Goal: Navigation & Orientation: Go to known website

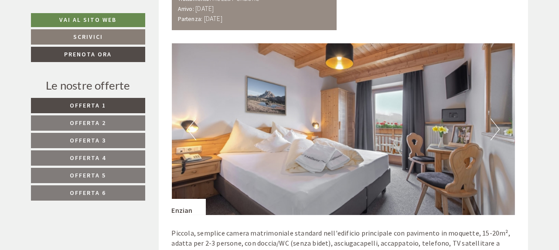
scroll to position [521, 0]
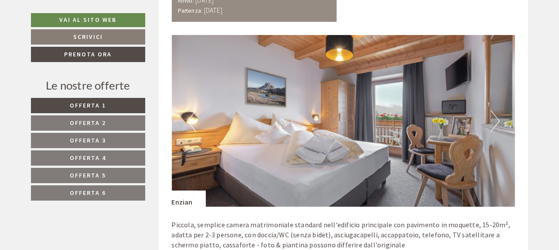
click at [501, 115] on img at bounding box center [343, 121] width 343 height 172
click at [497, 120] on button "Next" at bounding box center [495, 121] width 9 height 22
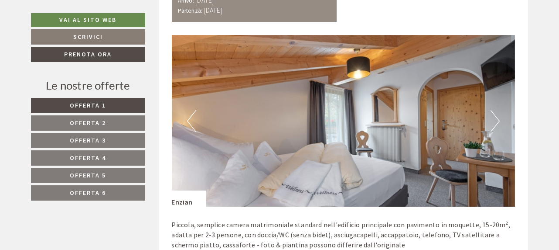
click at [497, 120] on button "Next" at bounding box center [495, 121] width 9 height 22
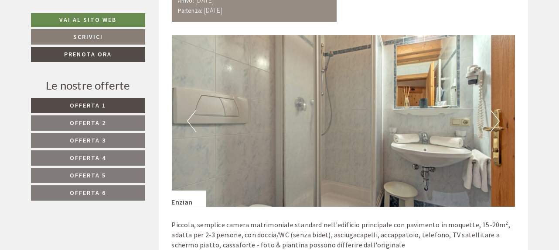
click at [497, 120] on button "Next" at bounding box center [495, 121] width 9 height 22
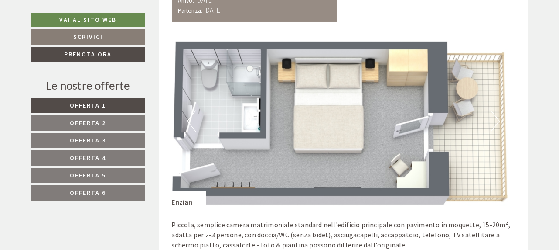
click at [497, 120] on button "Next" at bounding box center [495, 121] width 9 height 22
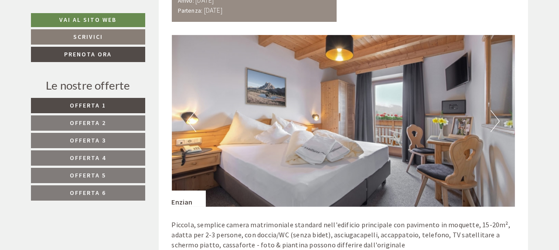
click at [497, 120] on button "Next" at bounding box center [495, 121] width 9 height 22
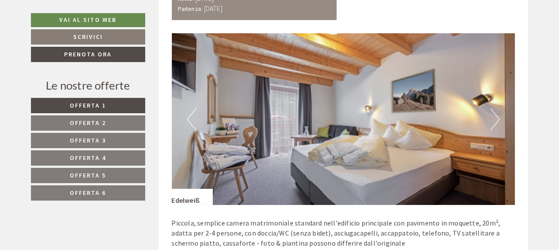
scroll to position [1135, 0]
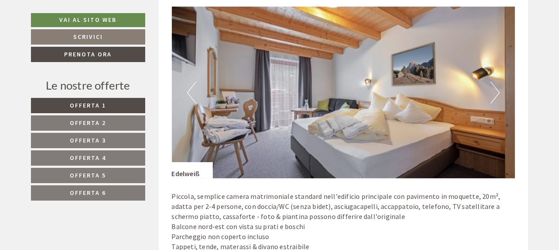
click at [497, 93] on button "Next" at bounding box center [495, 93] width 9 height 22
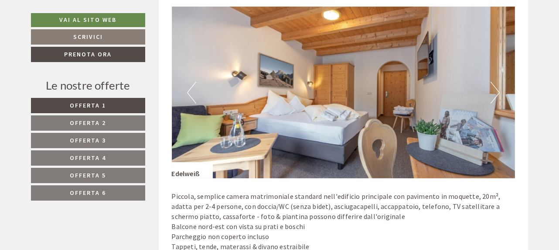
click at [497, 93] on button "Next" at bounding box center [495, 93] width 9 height 22
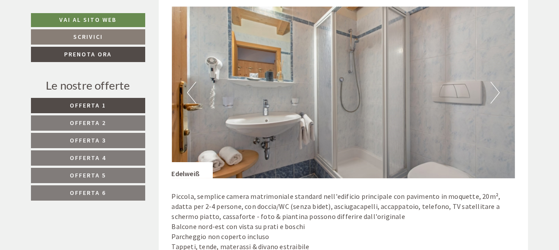
click at [497, 93] on button "Next" at bounding box center [495, 93] width 9 height 22
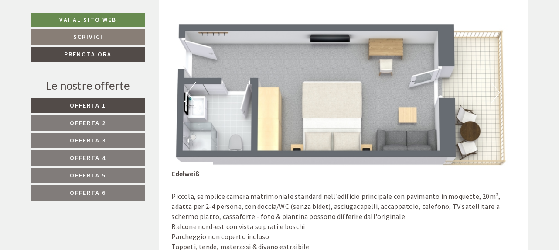
click at [497, 93] on button "Next" at bounding box center [495, 93] width 9 height 22
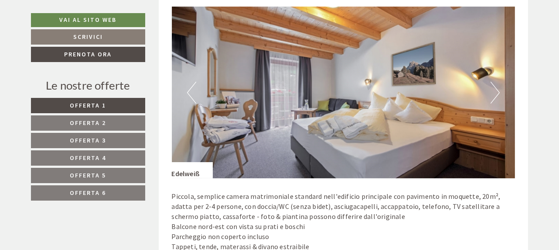
click at [497, 93] on button "Next" at bounding box center [495, 93] width 9 height 22
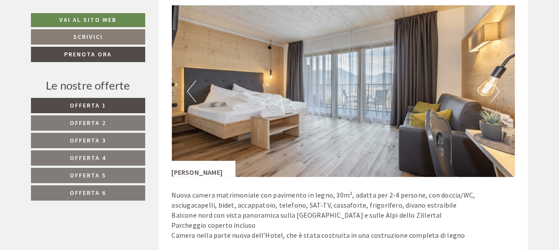
scroll to position [1714, 0]
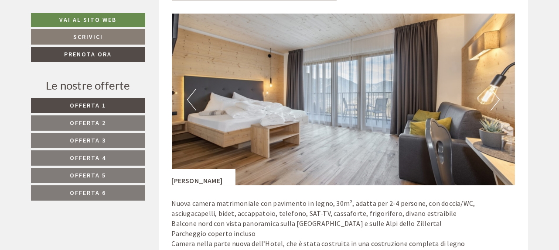
click at [493, 101] on button "Next" at bounding box center [495, 100] width 9 height 22
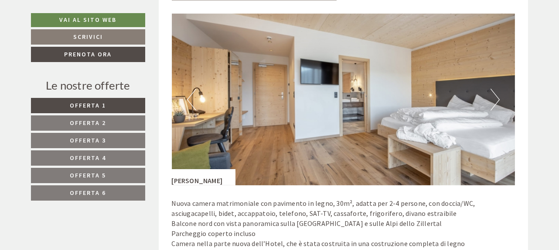
click at [494, 101] on button "Next" at bounding box center [495, 100] width 9 height 22
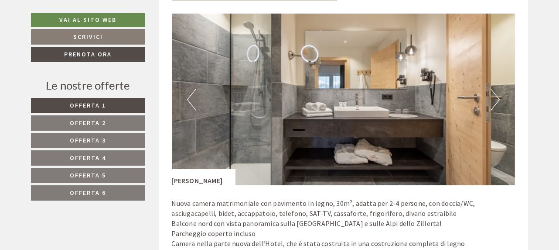
click at [494, 101] on button "Next" at bounding box center [495, 100] width 9 height 22
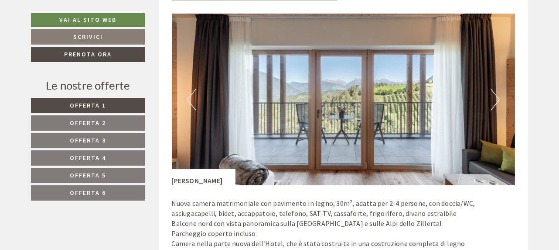
click at [494, 101] on button "Next" at bounding box center [495, 100] width 9 height 22
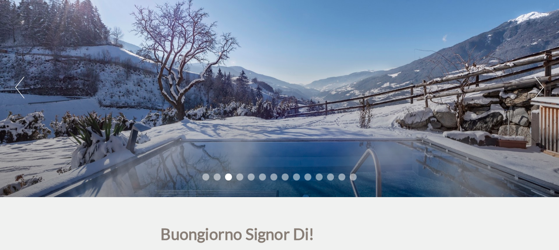
scroll to position [92, 0]
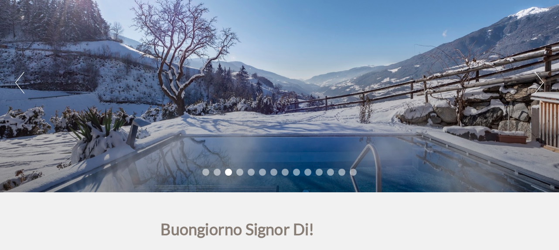
click at [545, 81] on div "Previous Next 1 2 3 4 5 6 7 8 9 10 11 12 13 14" at bounding box center [279, 82] width 559 height 219
click at [541, 81] on button "Next" at bounding box center [539, 83] width 9 height 22
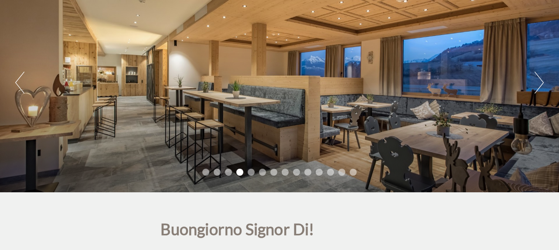
click at [541, 81] on button "Next" at bounding box center [539, 83] width 9 height 22
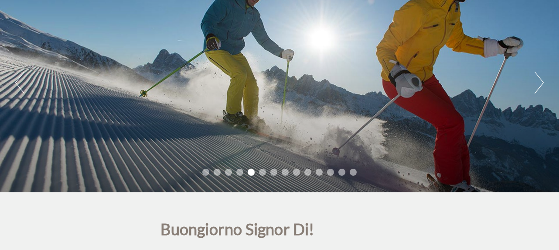
click at [541, 81] on button "Next" at bounding box center [539, 83] width 9 height 22
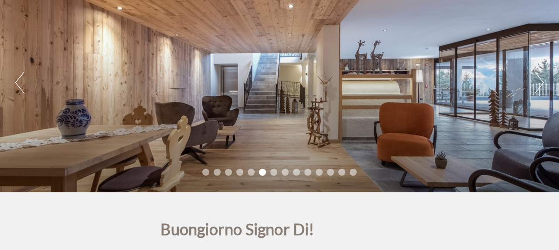
click at [541, 81] on button "Next" at bounding box center [539, 83] width 9 height 22
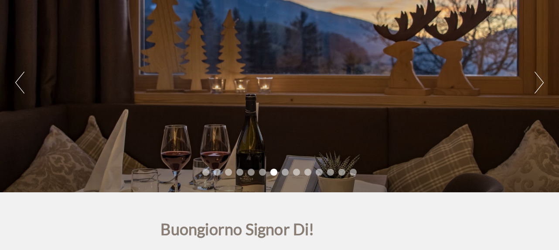
click at [541, 81] on button "Next" at bounding box center [539, 83] width 9 height 22
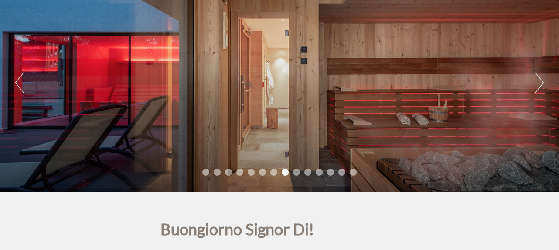
click at [541, 81] on button "Next" at bounding box center [539, 83] width 9 height 22
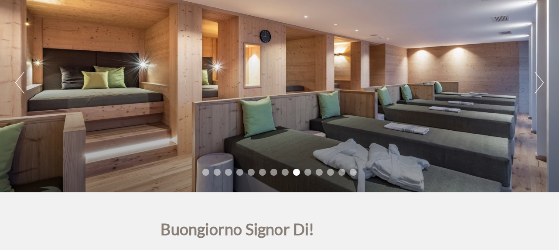
click at [541, 81] on button "Next" at bounding box center [539, 83] width 9 height 22
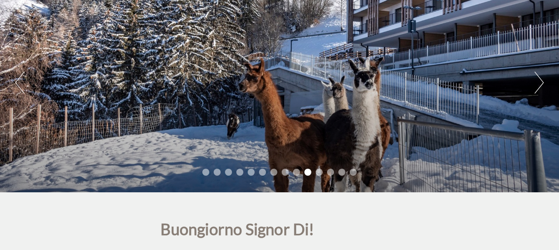
click at [541, 81] on button "Next" at bounding box center [539, 83] width 9 height 22
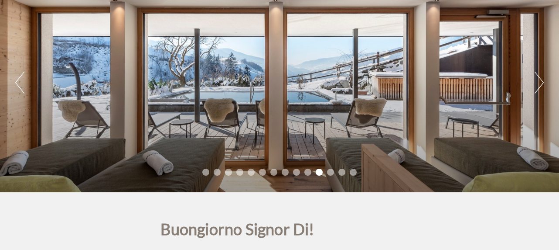
click at [541, 81] on button "Next" at bounding box center [539, 83] width 9 height 22
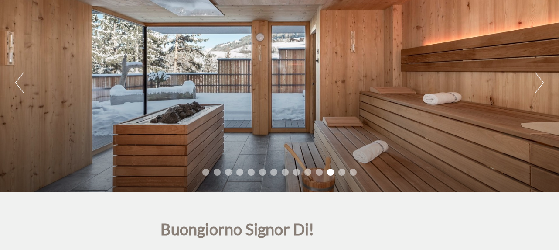
click at [541, 81] on button "Next" at bounding box center [539, 83] width 9 height 22
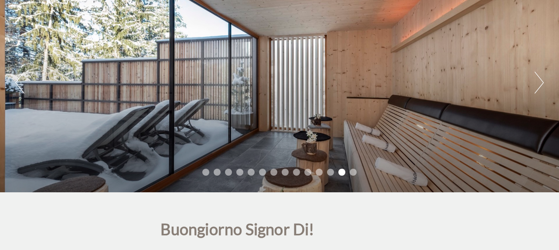
click at [541, 81] on button "Next" at bounding box center [539, 83] width 9 height 22
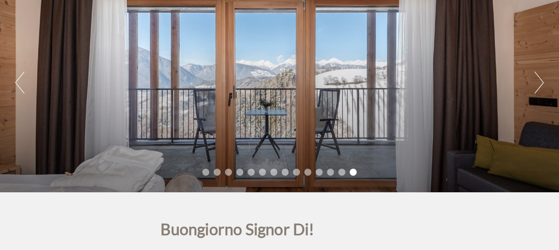
click at [541, 81] on button "Next" at bounding box center [539, 83] width 9 height 22
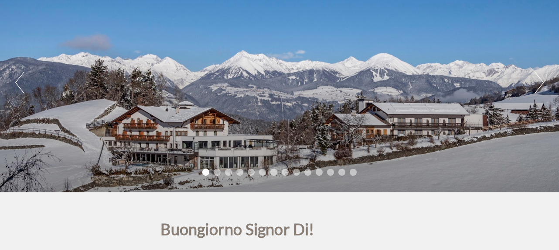
click at [541, 81] on button "Next" at bounding box center [539, 83] width 9 height 22
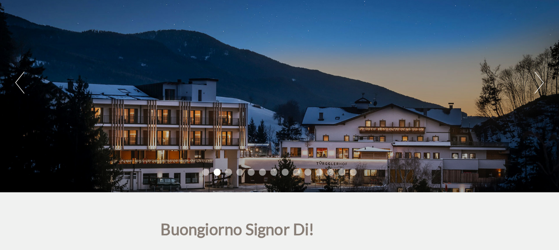
click at [541, 81] on button "Next" at bounding box center [539, 83] width 9 height 22
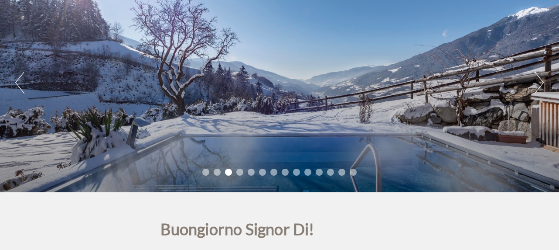
click at [541, 81] on button "Next" at bounding box center [539, 83] width 9 height 22
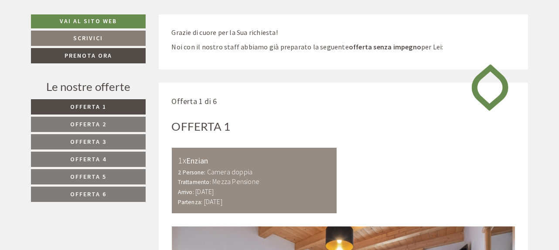
scroll to position [329, 0]
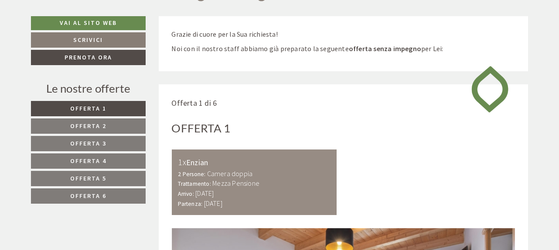
drag, startPoint x: 0, startPoint y: 0, endPoint x: 563, endPoint y: 51, distance: 565.2
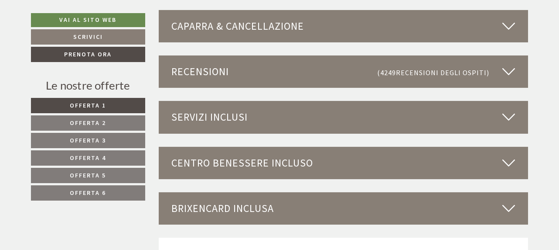
scroll to position [2403, 0]
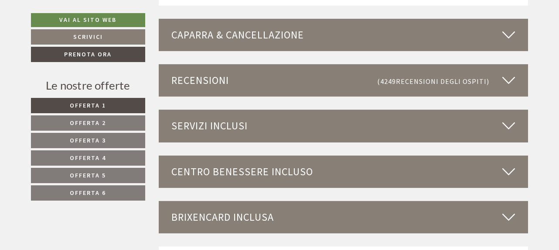
click at [510, 125] on icon at bounding box center [509, 125] width 13 height 15
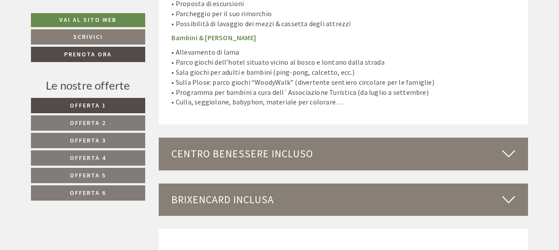
scroll to position [3189, 0]
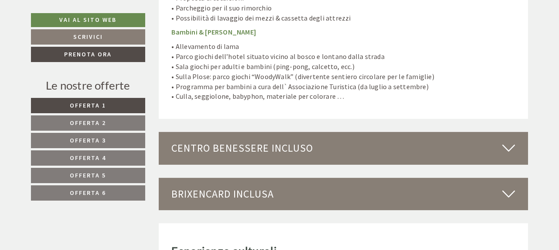
click at [507, 140] on icon at bounding box center [509, 147] width 13 height 15
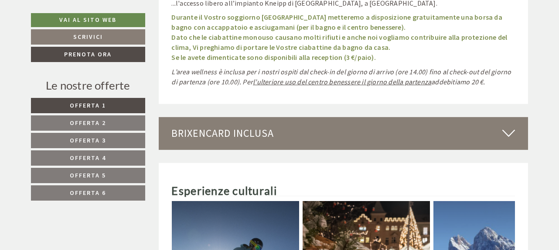
scroll to position [3983, 0]
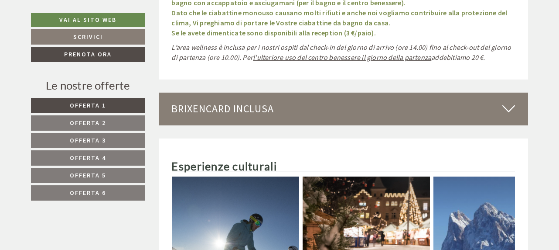
click at [513, 101] on icon at bounding box center [509, 108] width 13 height 15
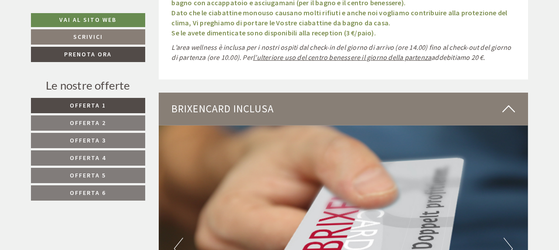
drag, startPoint x: 559, startPoint y: 178, endPoint x: 562, endPoint y: 185, distance: 7.8
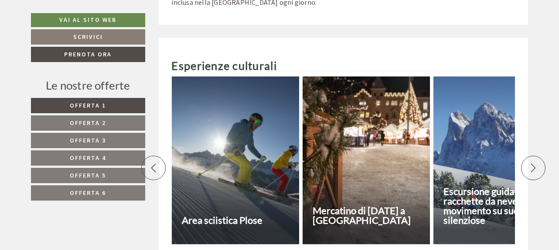
scroll to position [4674, 0]
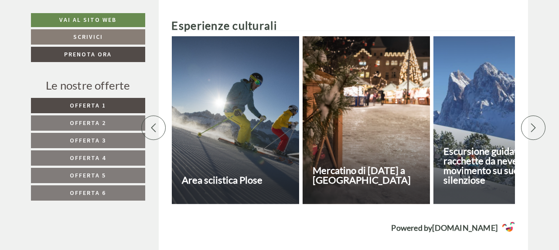
click at [267, 118] on div at bounding box center [235, 120] width 127 height 168
